Goal: Information Seeking & Learning: Learn about a topic

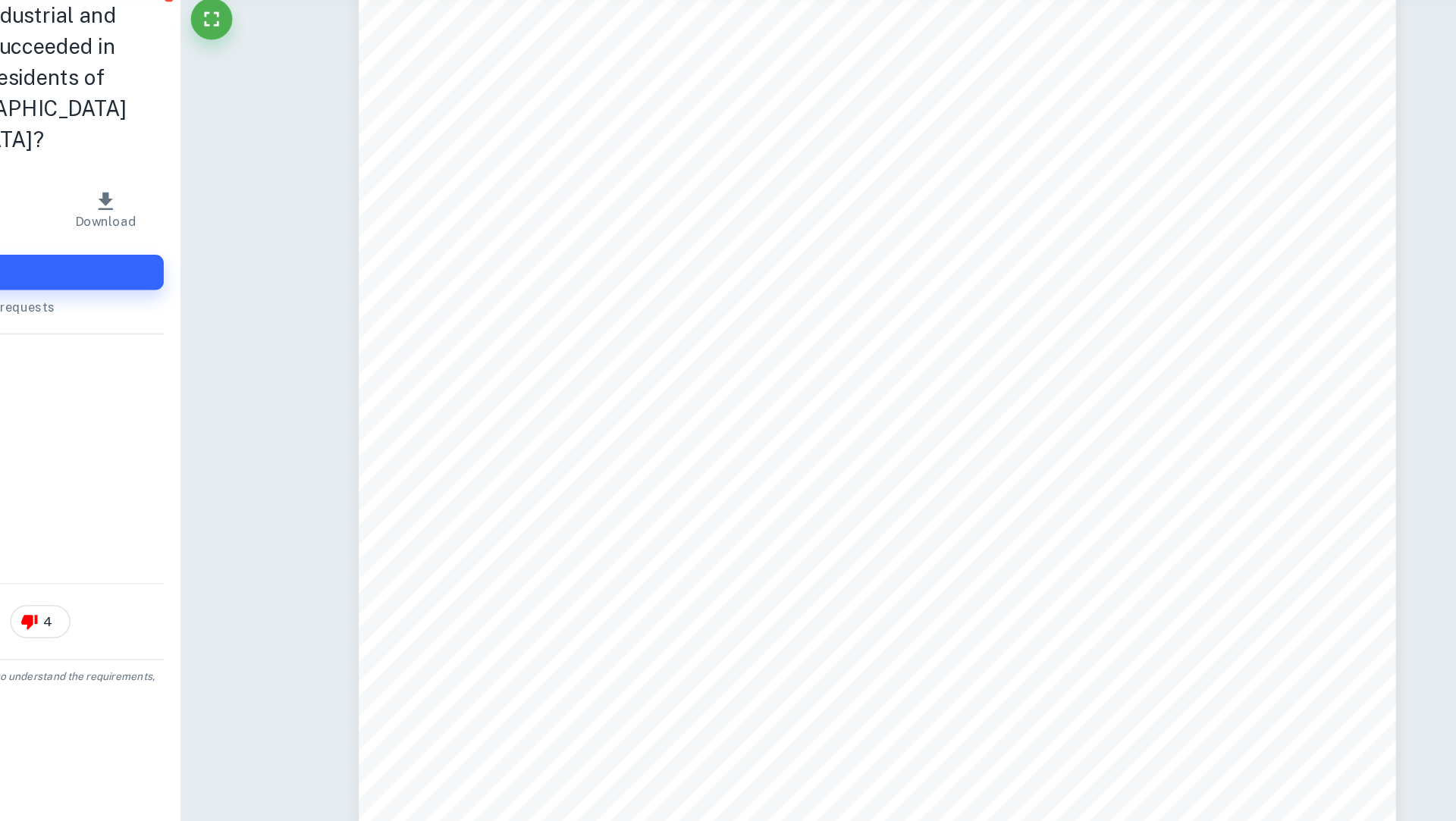
scroll to position [3432, 0]
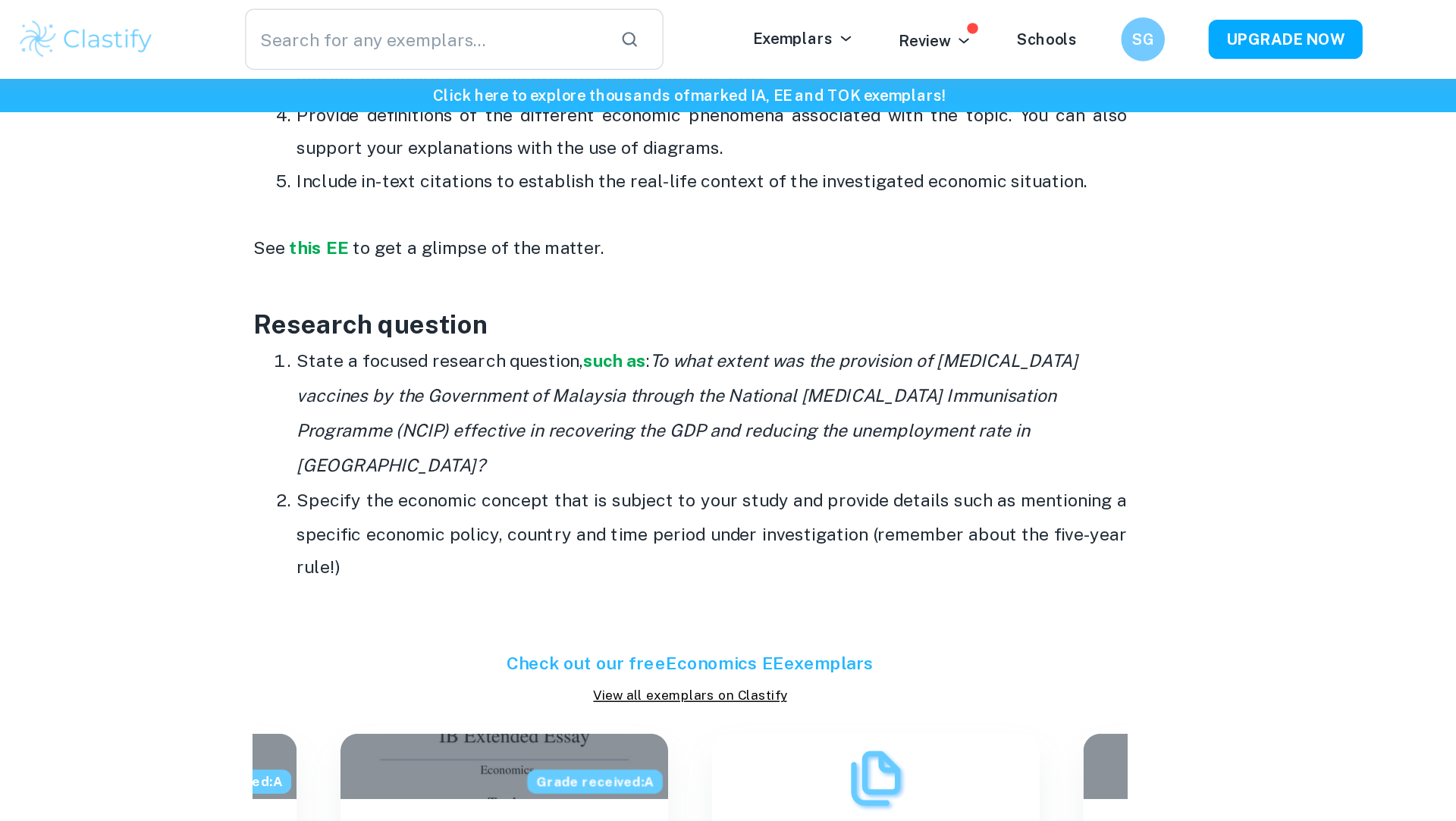
scroll to position [931, 0]
